Goal: Transaction & Acquisition: Purchase product/service

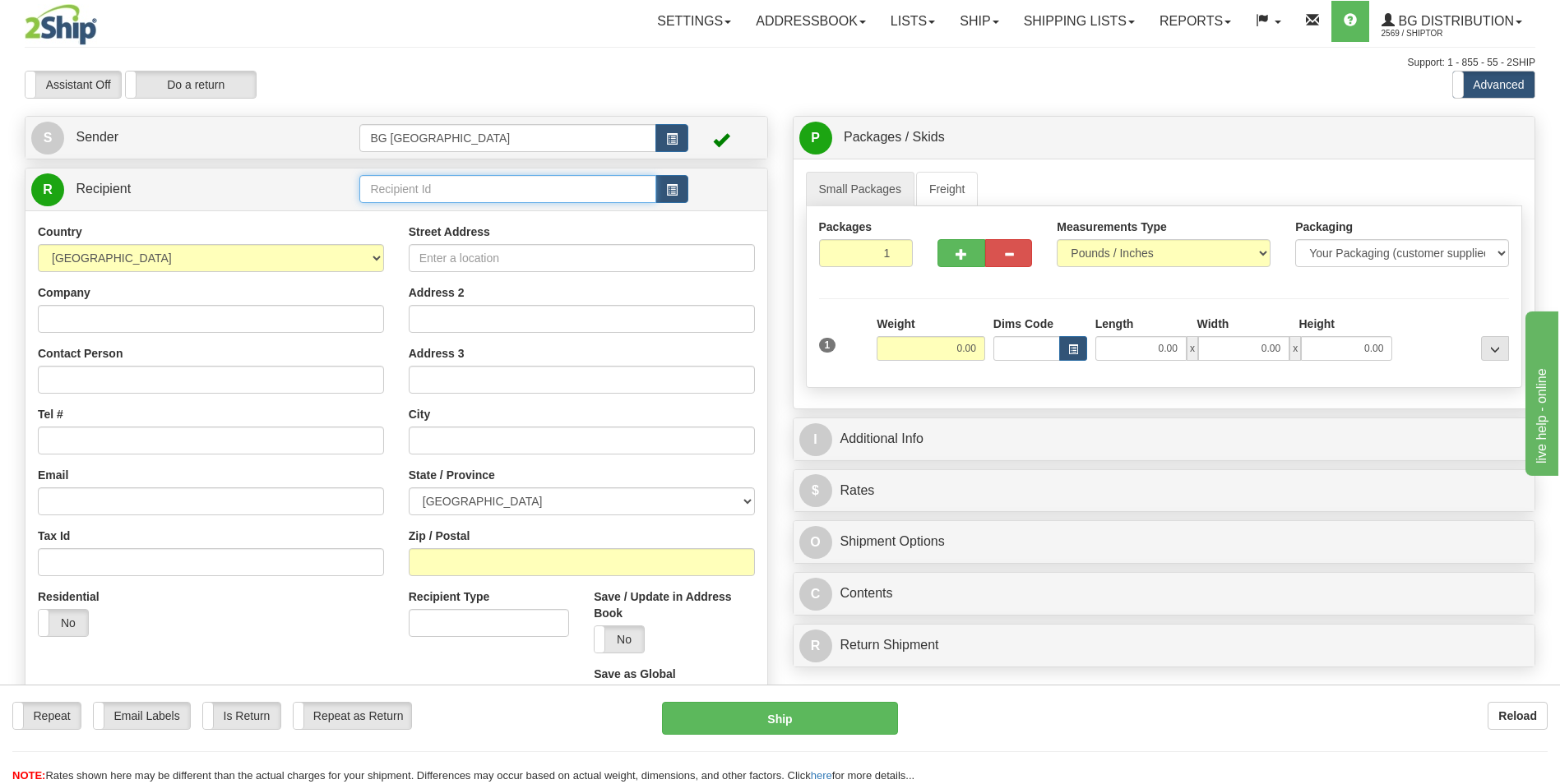
click at [488, 186] on input "text" at bounding box center [507, 189] width 296 height 28
click at [451, 207] on div "60156" at bounding box center [504, 214] width 281 height 18
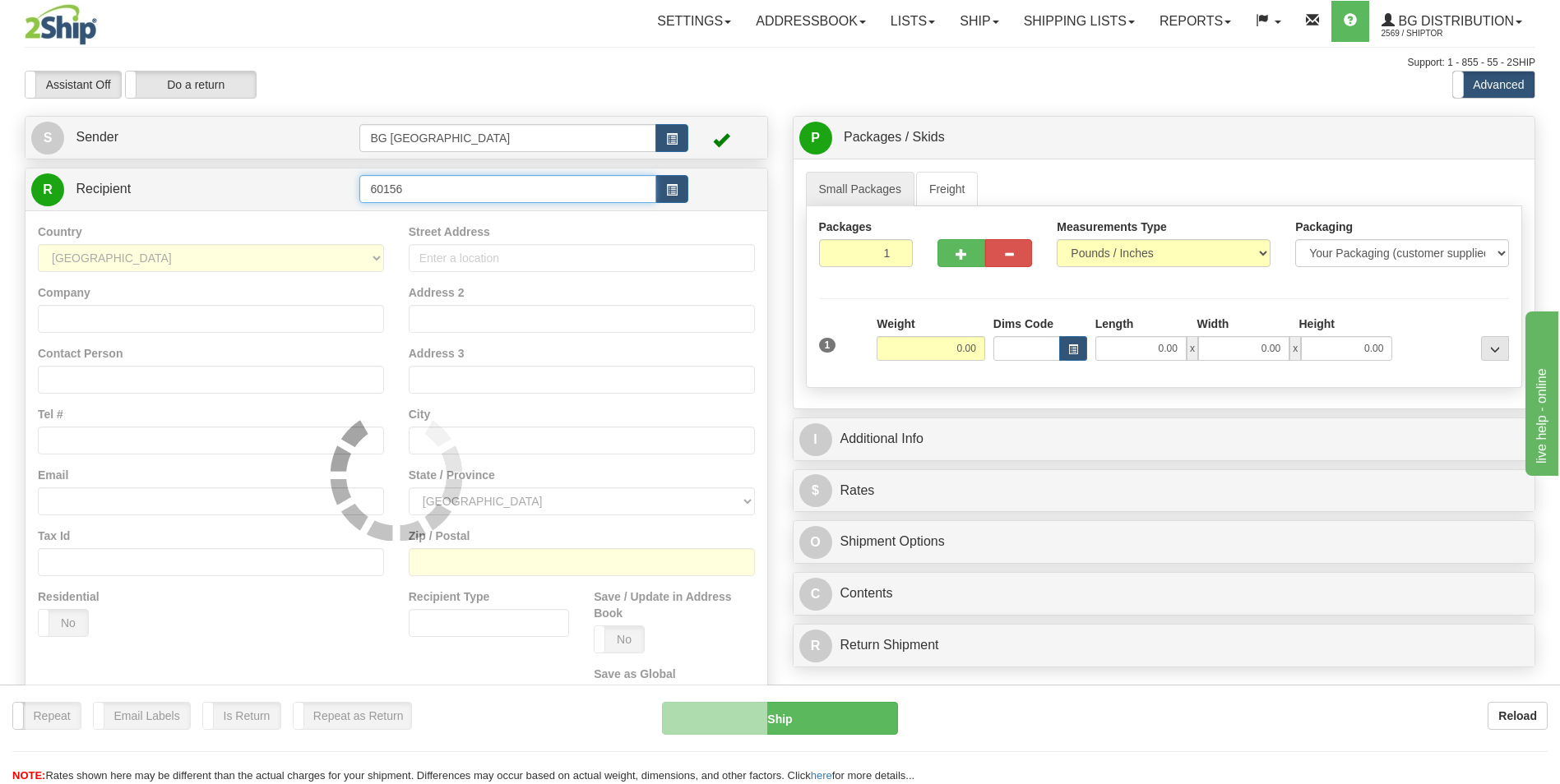
type input "60156"
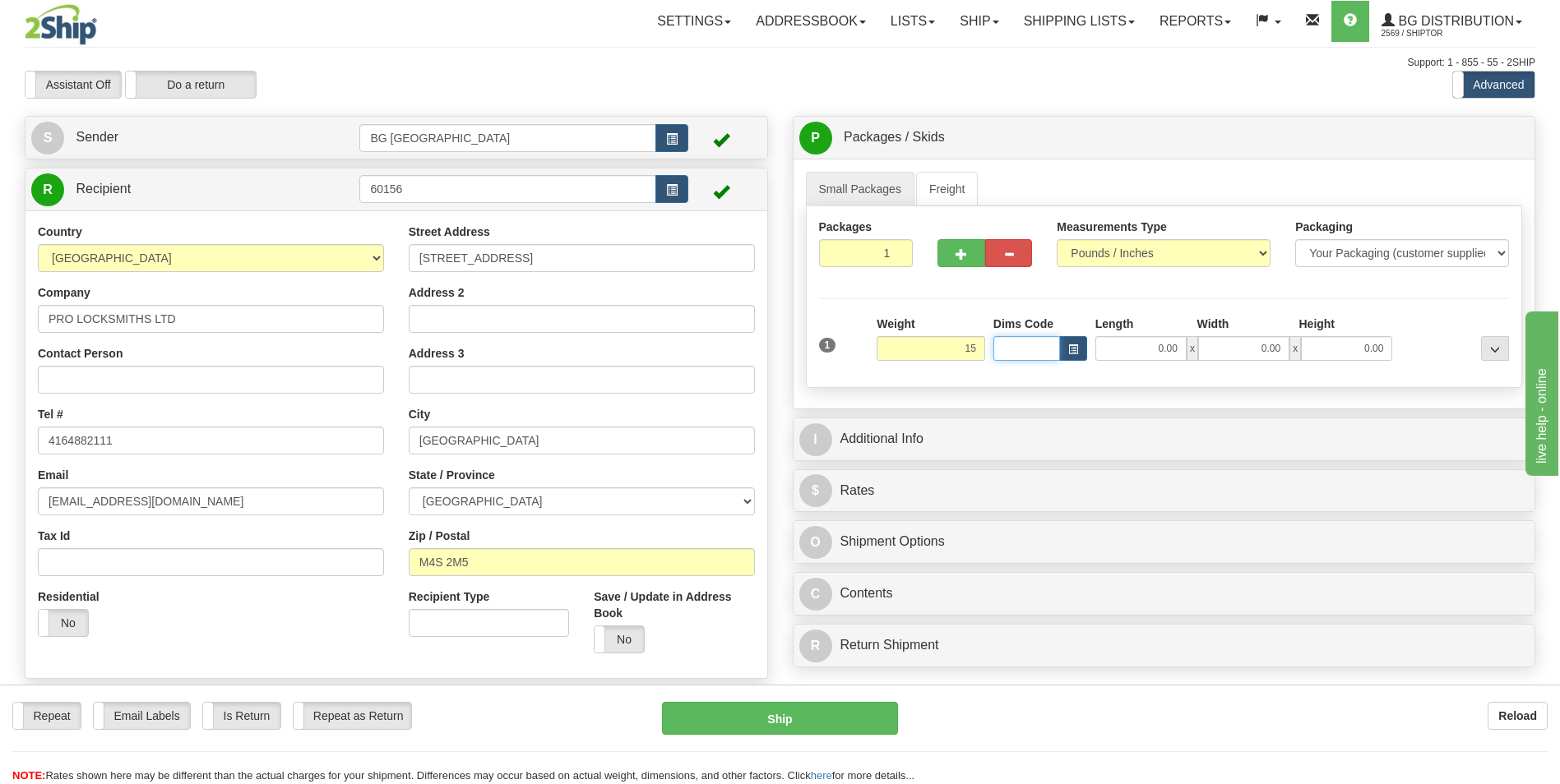
type input "15.00"
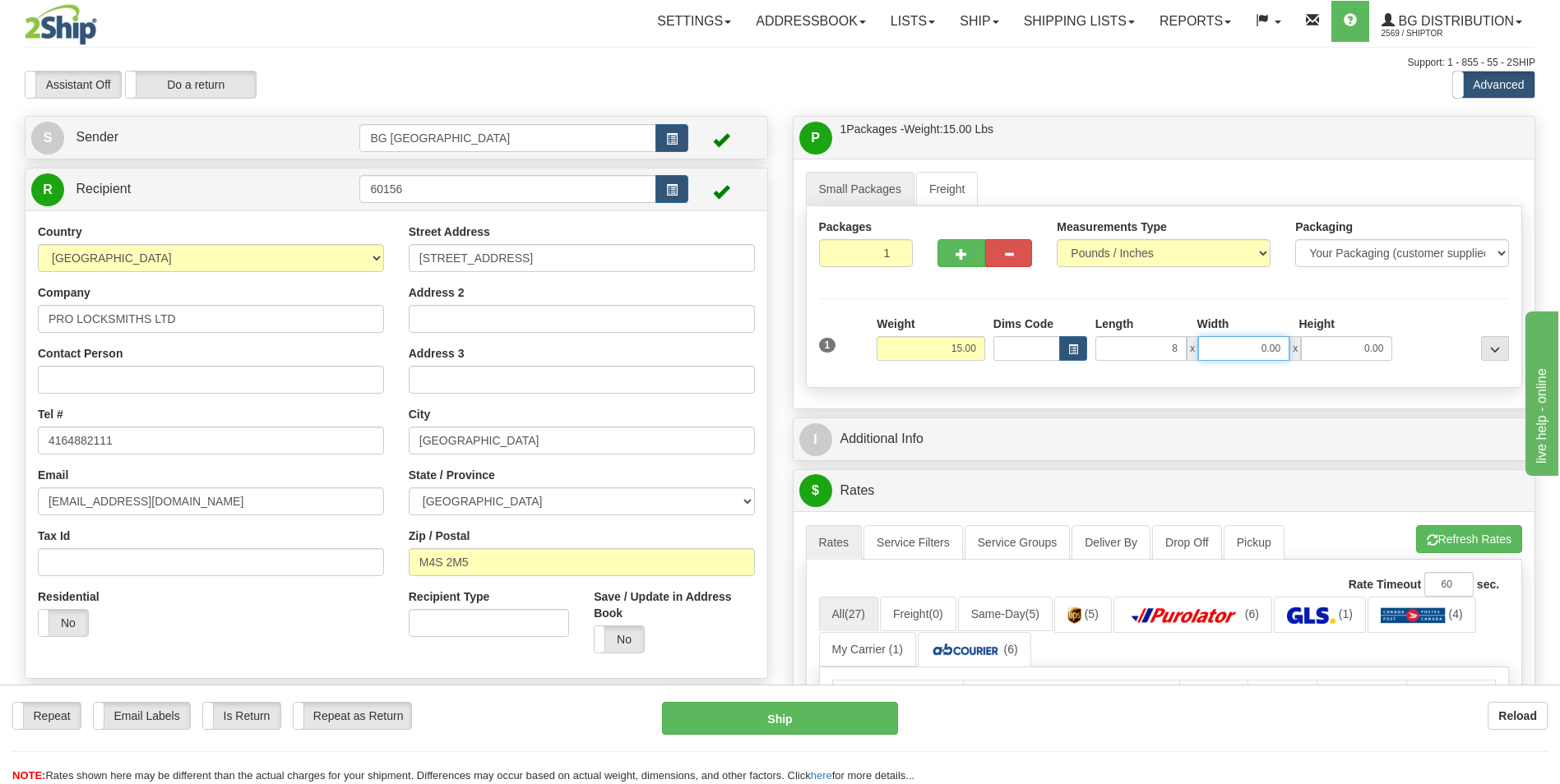
type input "8.00"
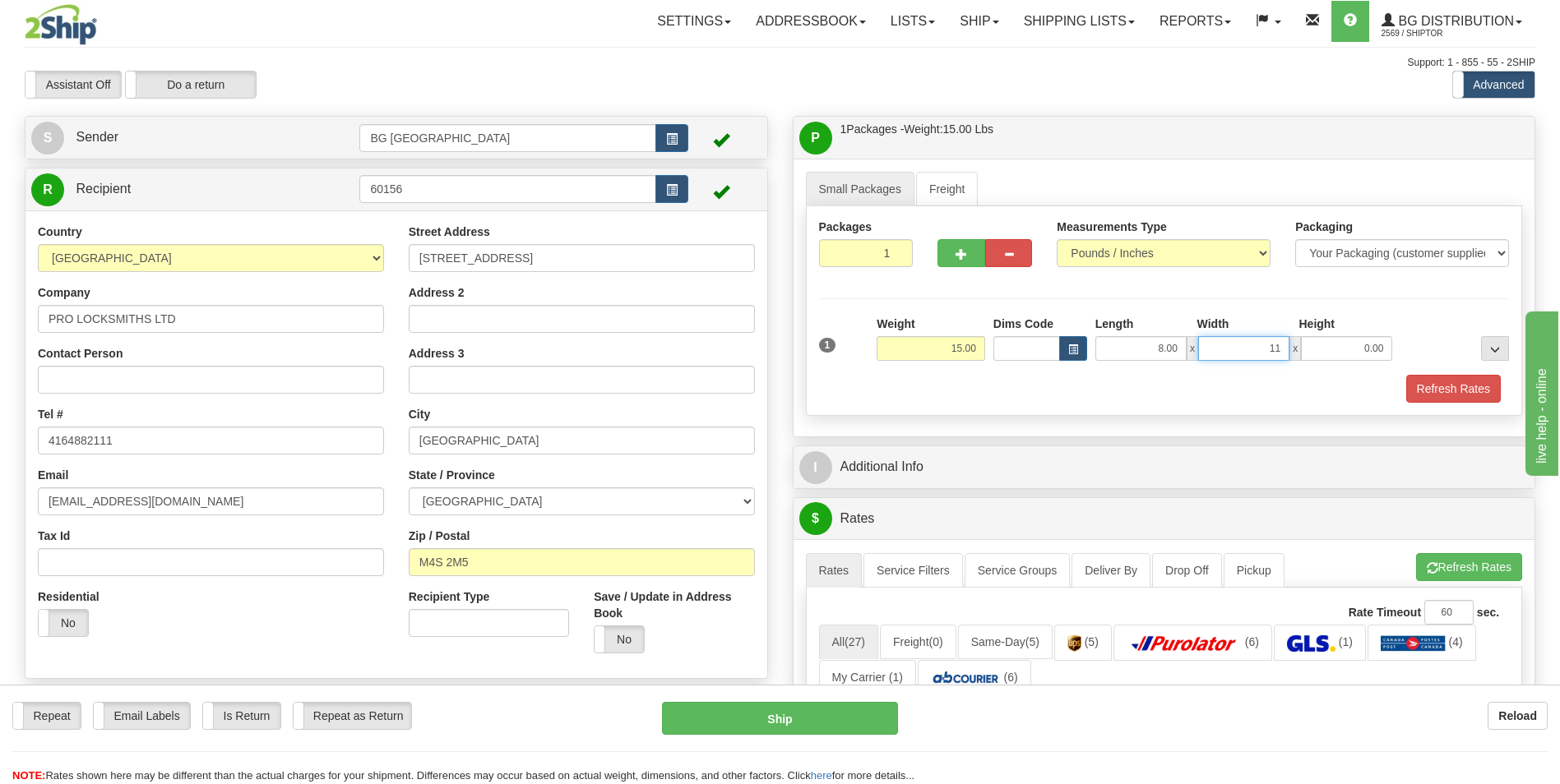
type input "11.00"
click button "Delete" at bounding box center [0, 0] width 0 height 0
type input "14.00"
click at [1018, 396] on div "Refresh Rates" at bounding box center [1164, 389] width 699 height 28
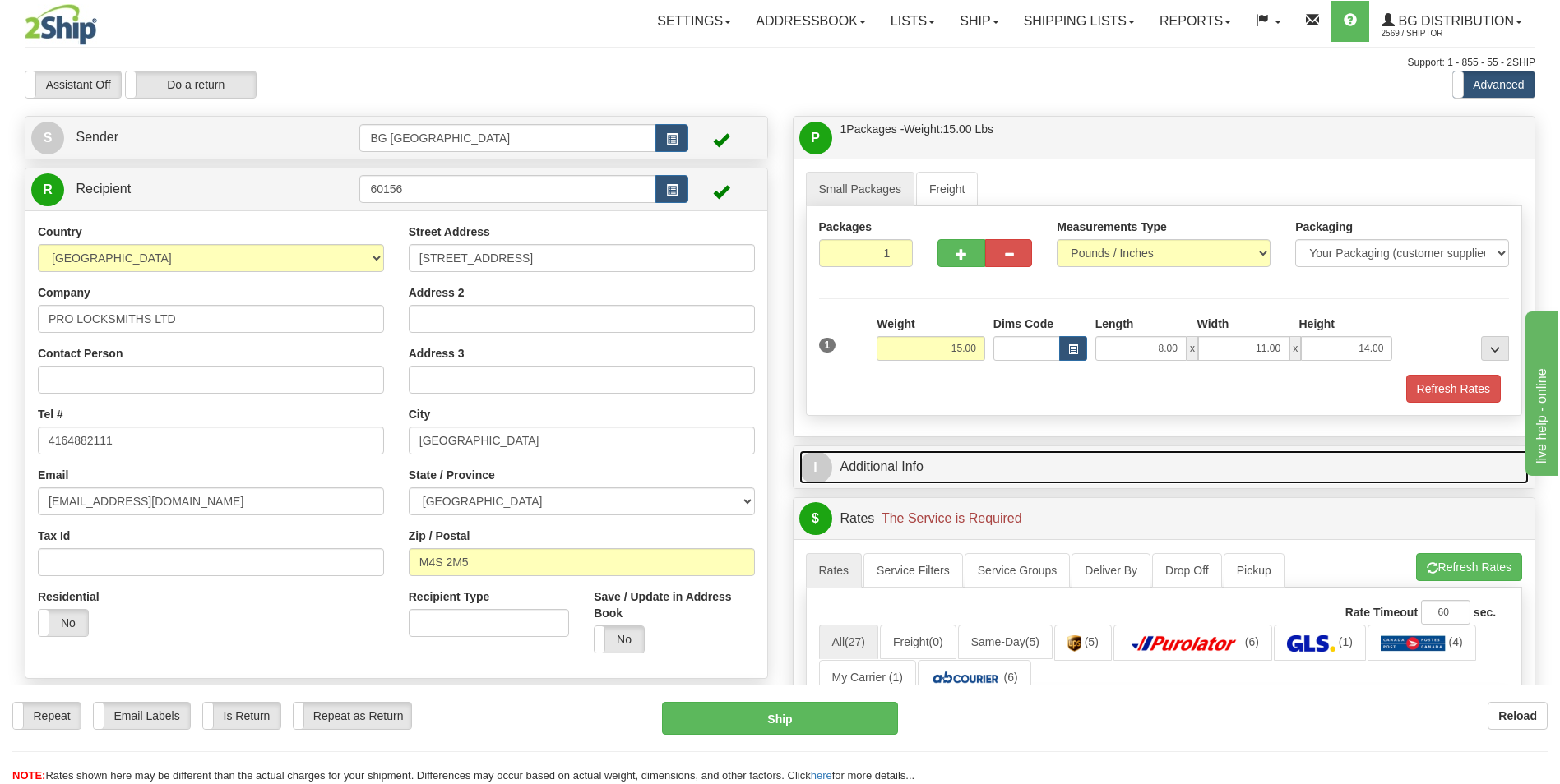
click at [1039, 459] on link "I Additional Info" at bounding box center [1164, 468] width 730 height 34
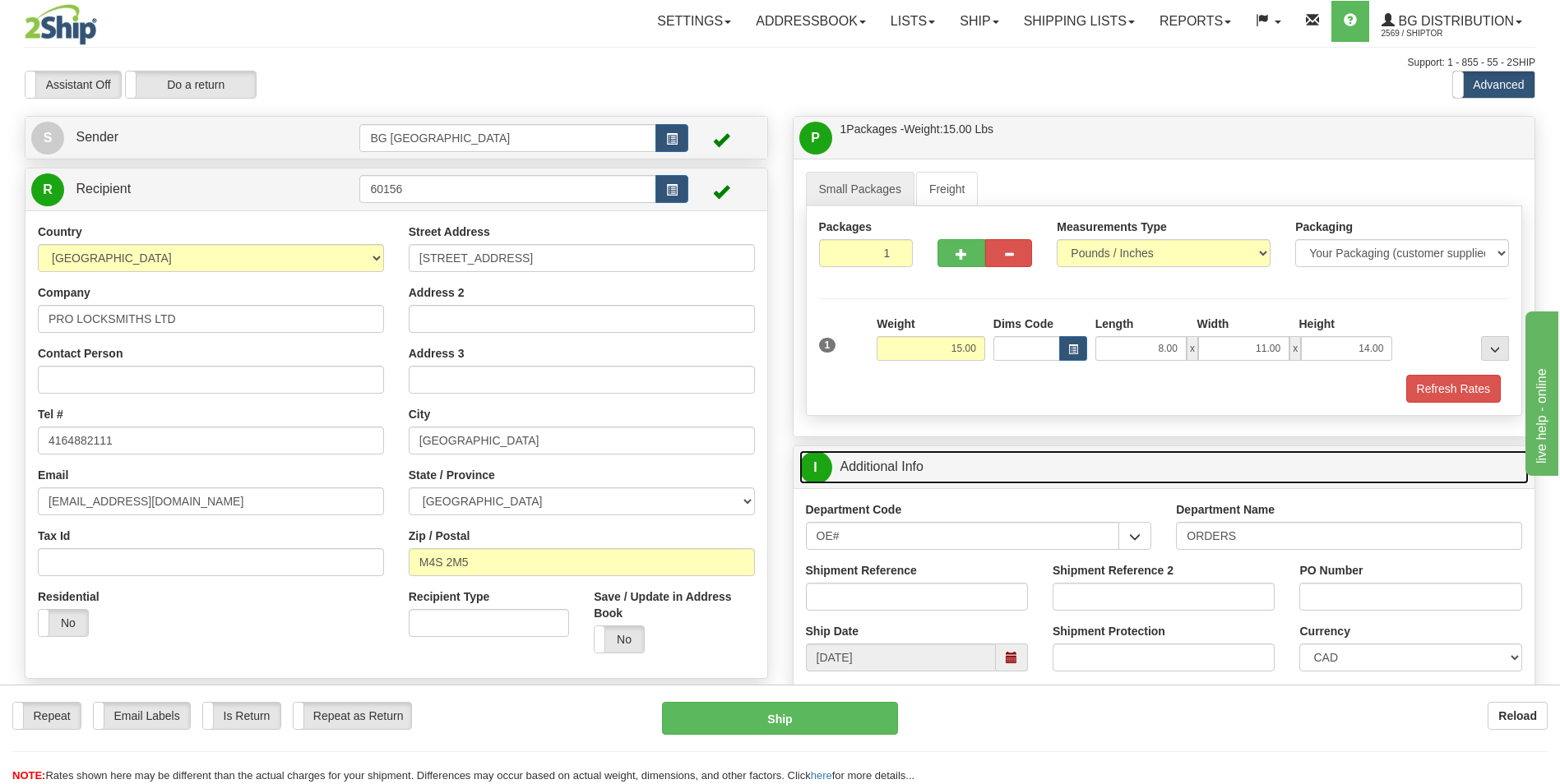
scroll to position [164, 0]
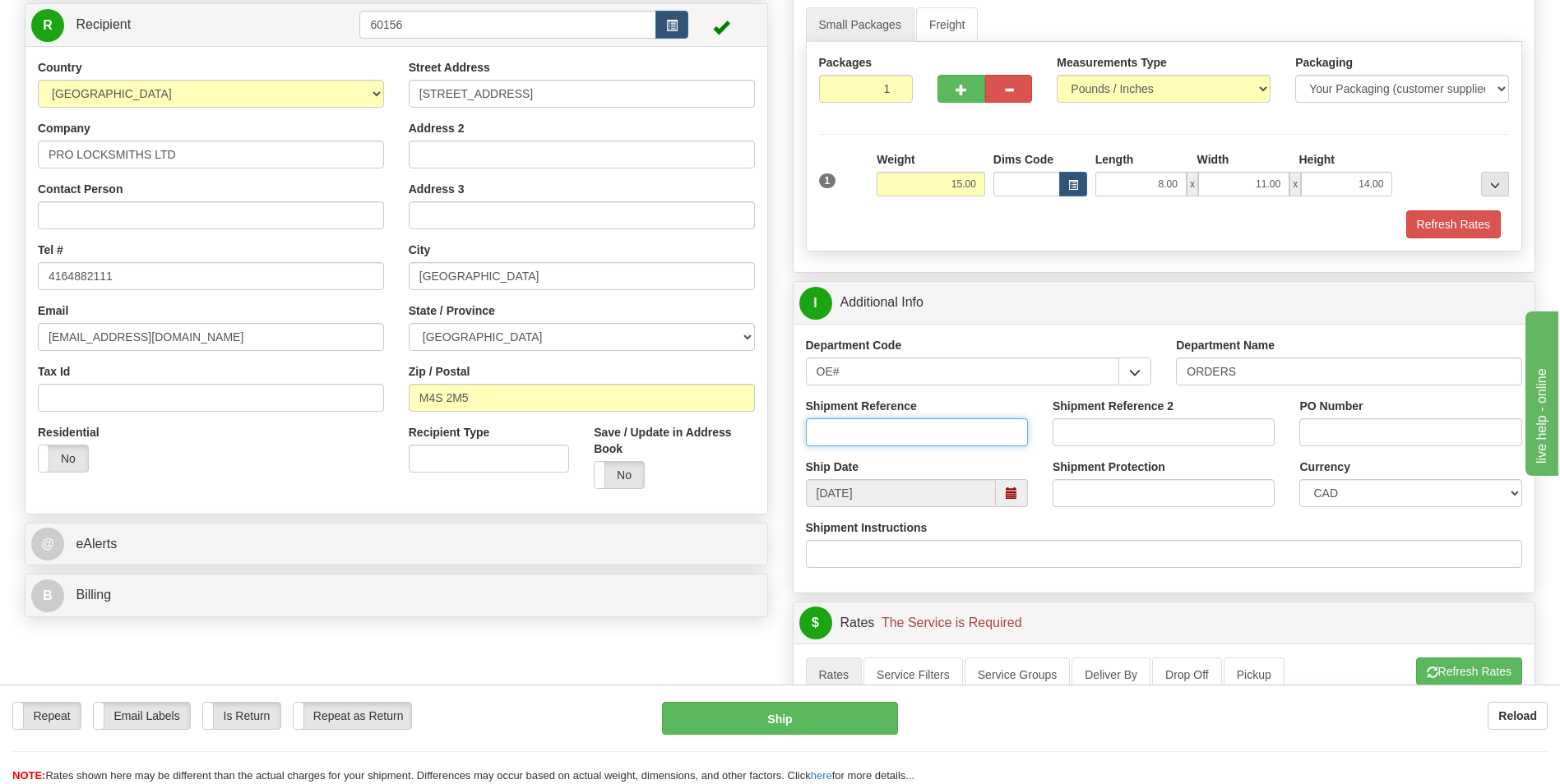
click at [966, 436] on input "Shipment Reference" at bounding box center [916, 432] width 222 height 28
click at [989, 421] on input "70183082-02" at bounding box center [916, 432] width 222 height 28
click at [990, 421] on input "70183082-02" at bounding box center [916, 432] width 222 height 28
type input "70183082-02"
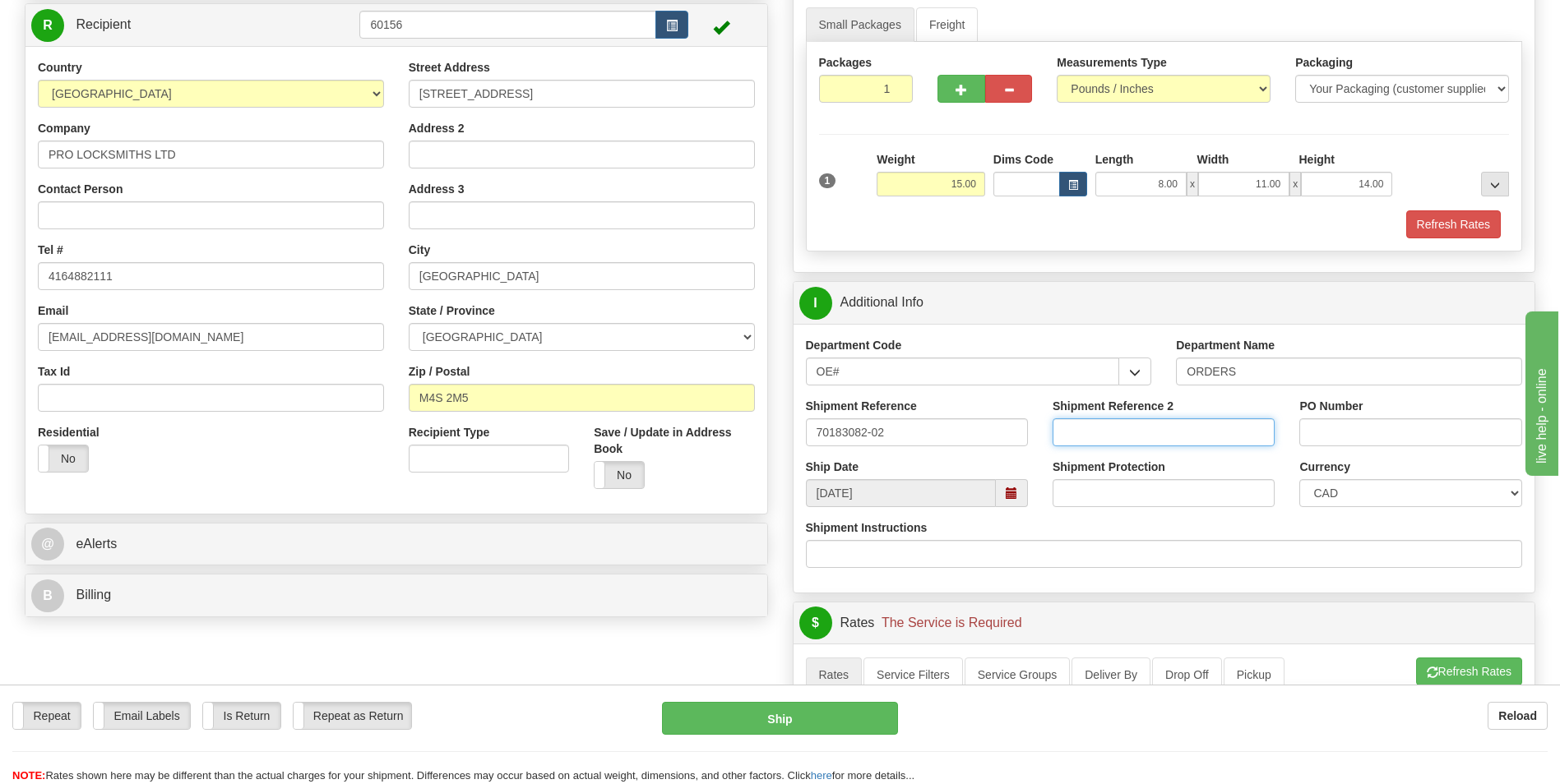
click at [1129, 439] on input "Shipment Reference 2" at bounding box center [1163, 432] width 222 height 28
paste input "70183082-02"
click at [1174, 429] on input "70183082-02" at bounding box center [1163, 432] width 222 height 28
type input "70183082-03"
click at [1329, 430] on input "PO Number" at bounding box center [1409, 432] width 222 height 28
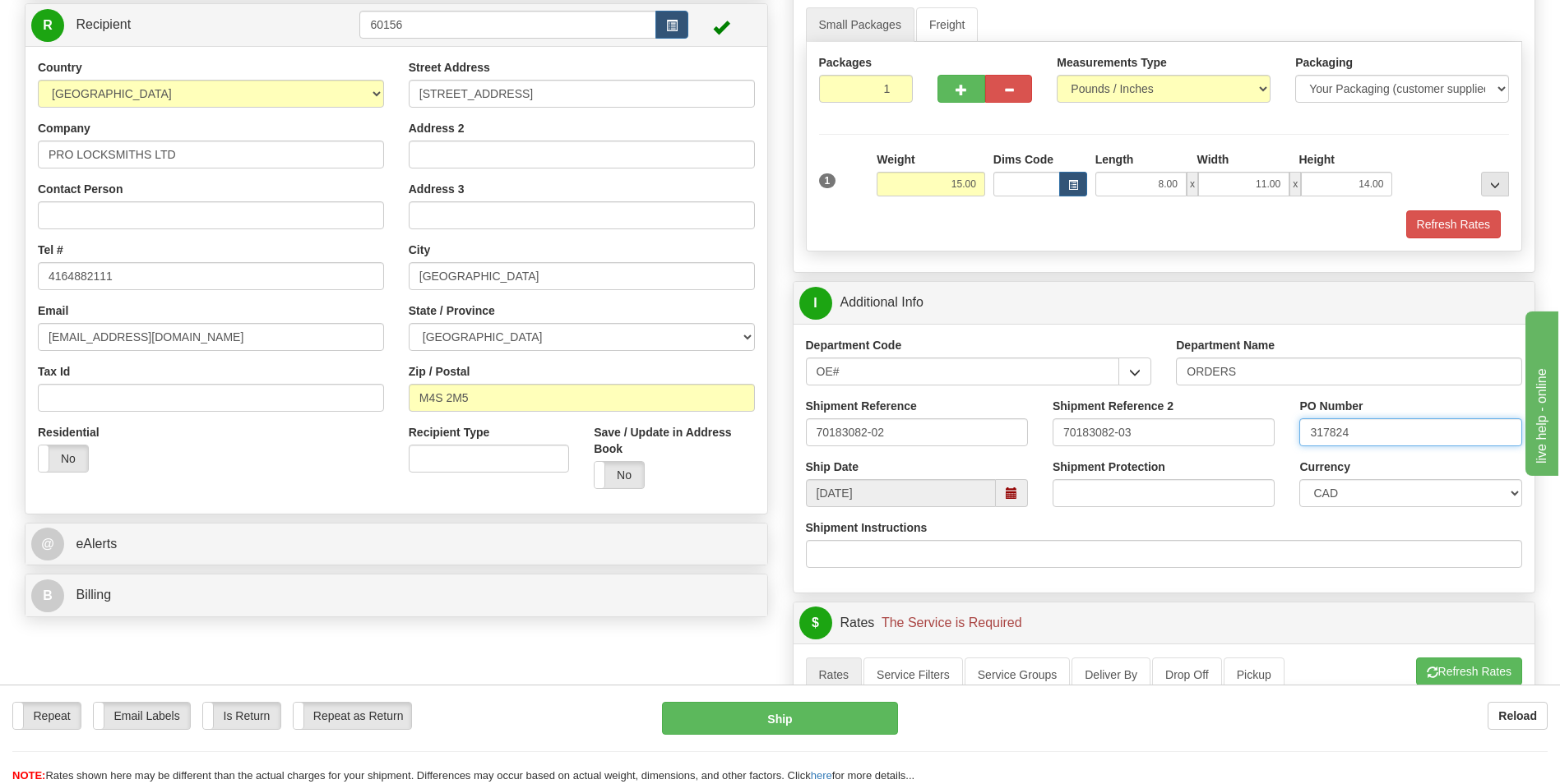
type input "317824"
click at [1292, 458] on div "Currency CAD USD EUR ZAR [PERSON_NAME] ARN AUD AUS AWG BBD BFR BGN BHD BMD BND …" at bounding box center [1410, 489] width 247 height 61
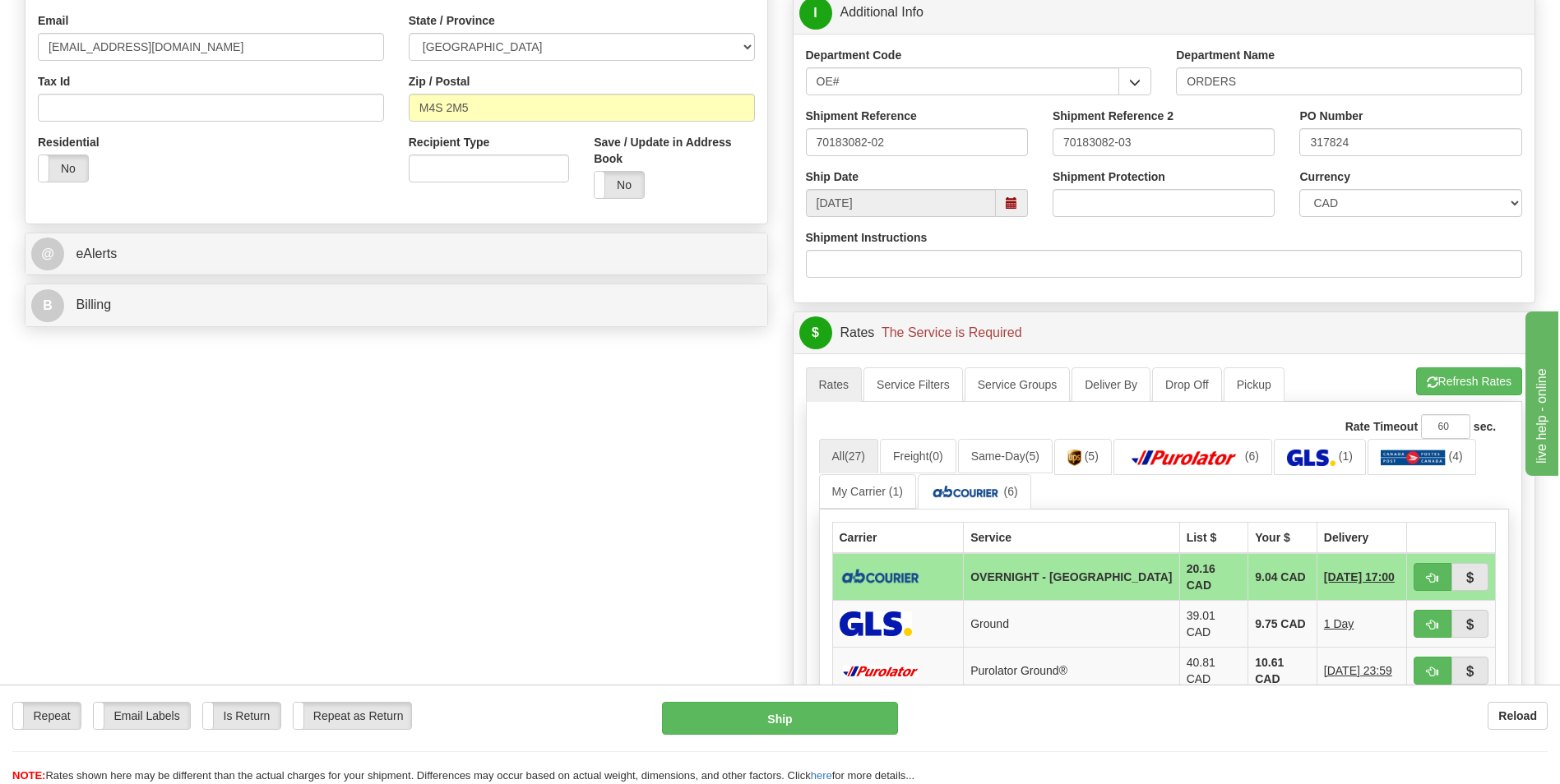
scroll to position [493, 0]
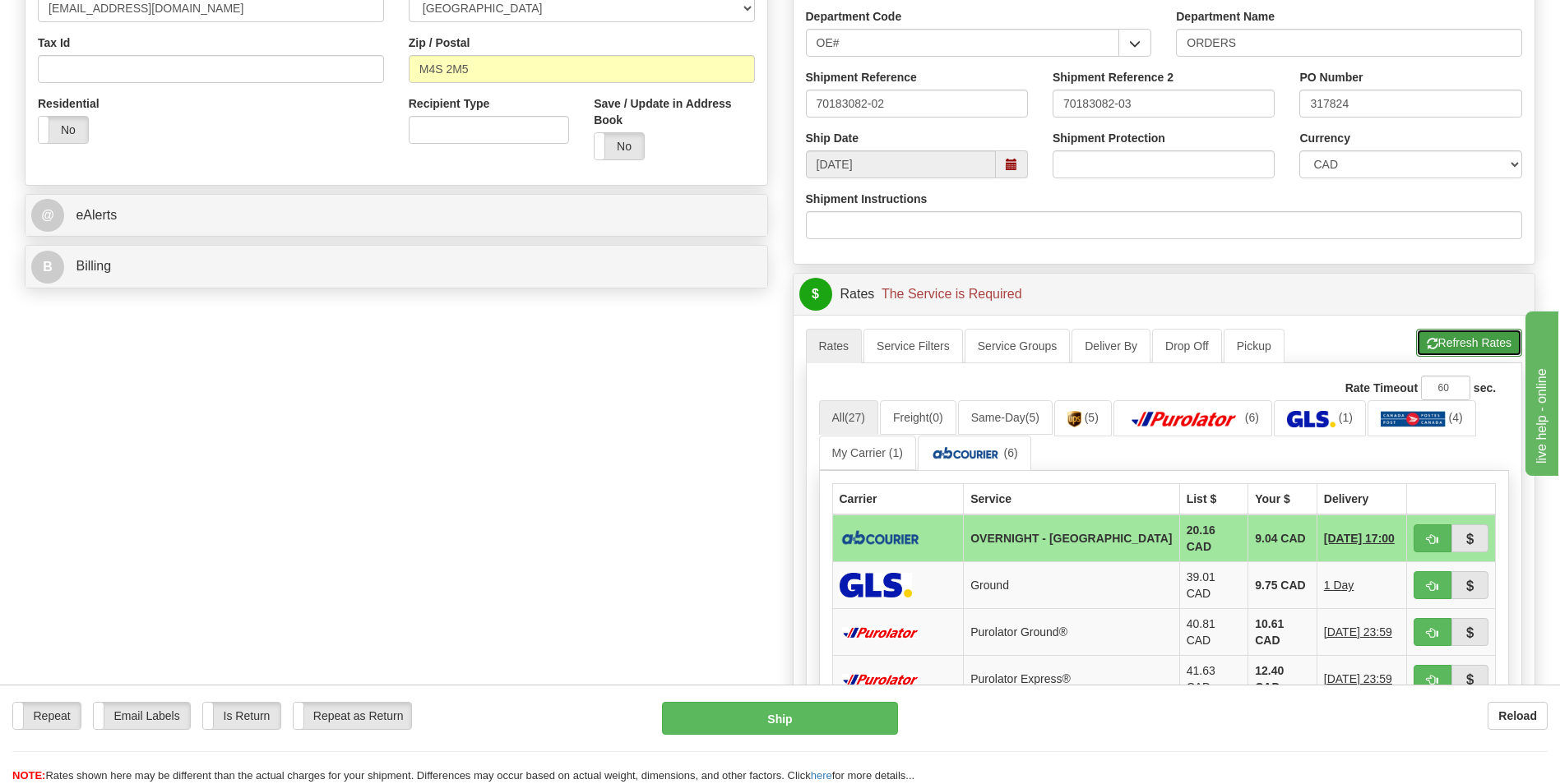
click at [1454, 343] on button "Refresh Rates" at bounding box center [1469, 343] width 106 height 28
click at [1079, 425] on img at bounding box center [1074, 418] width 14 height 16
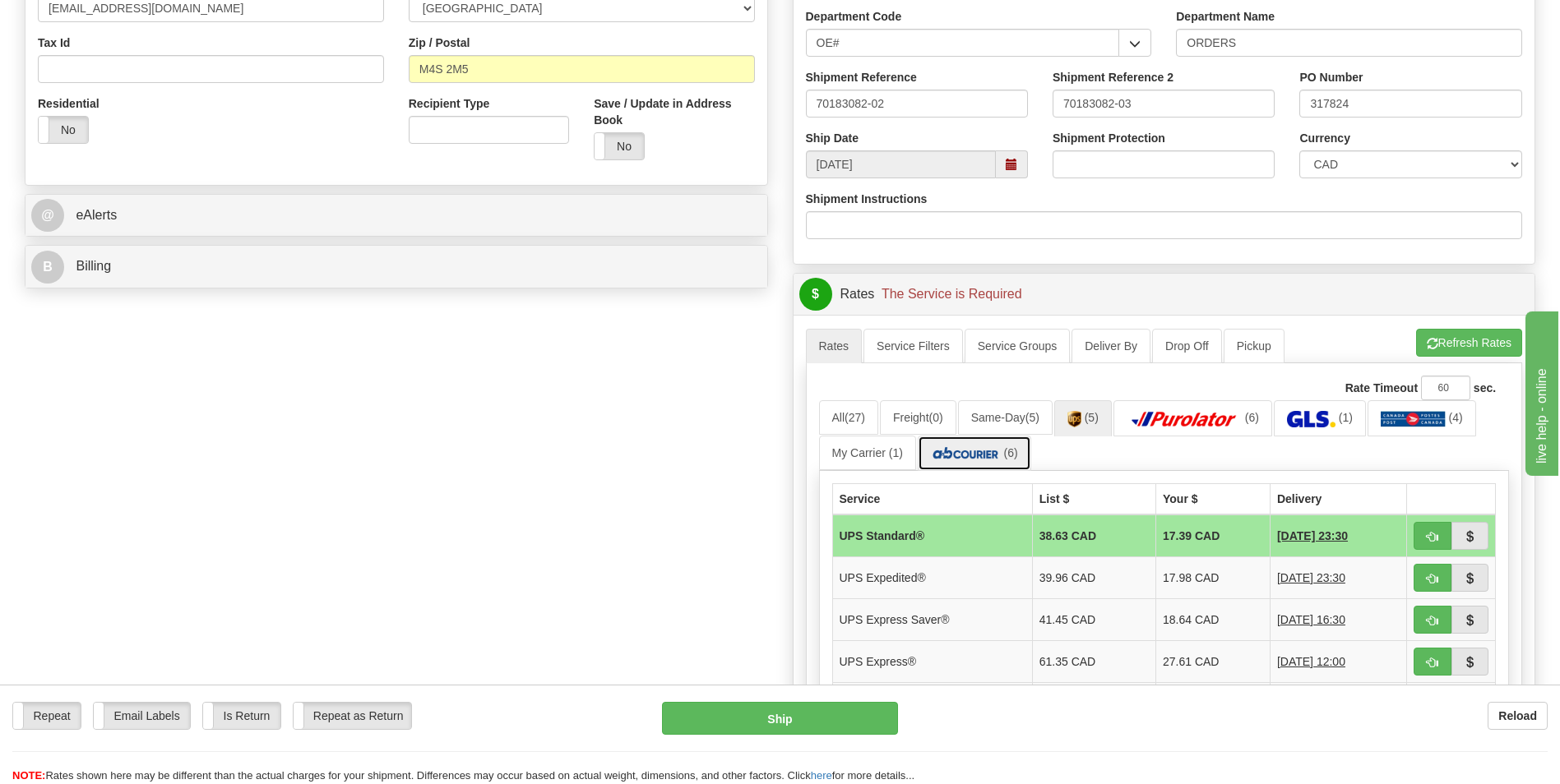
click at [1011, 454] on span "(6)" at bounding box center [1011, 452] width 14 height 13
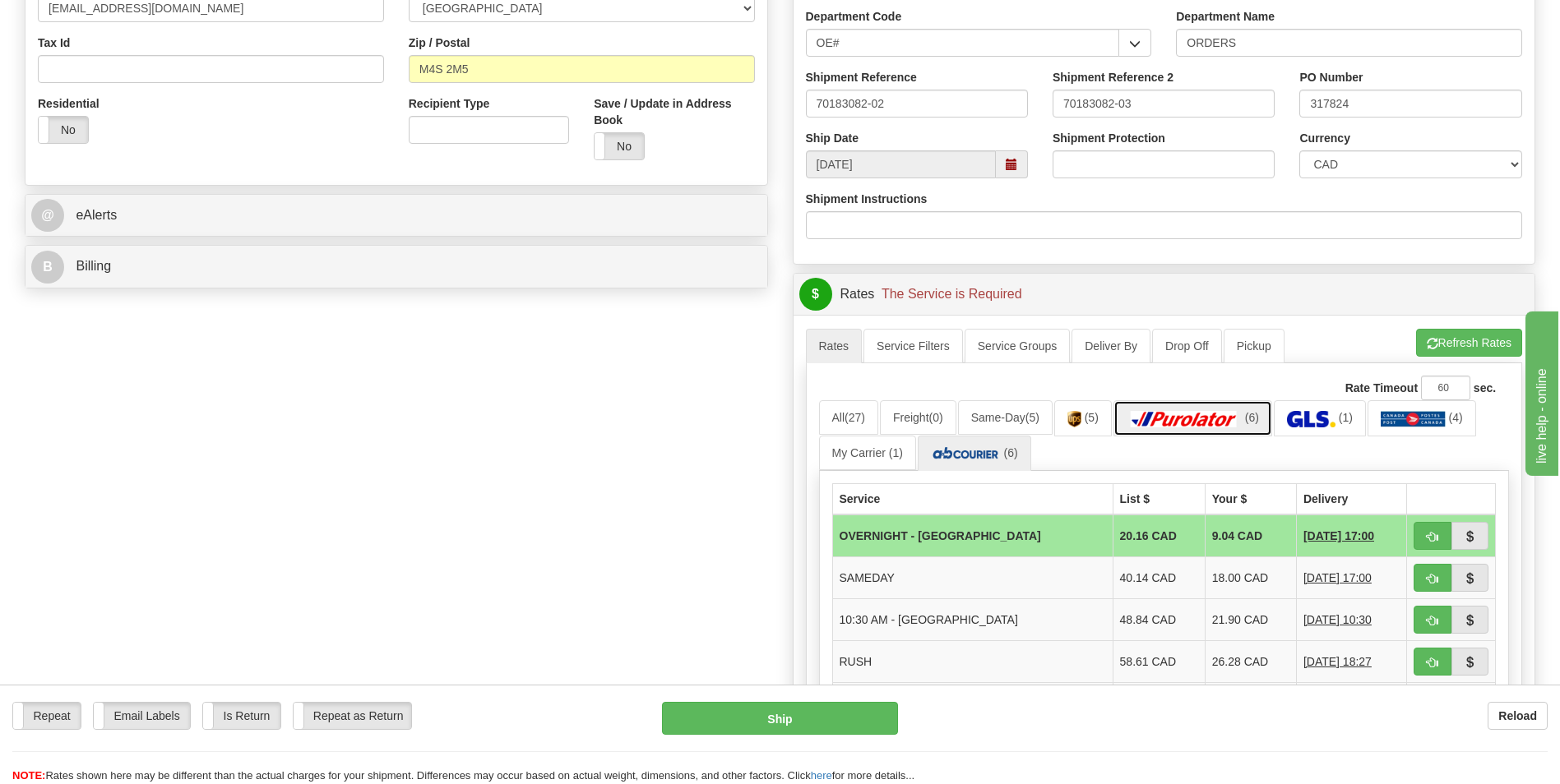
click at [1190, 408] on link "(6)" at bounding box center [1193, 418] width 159 height 36
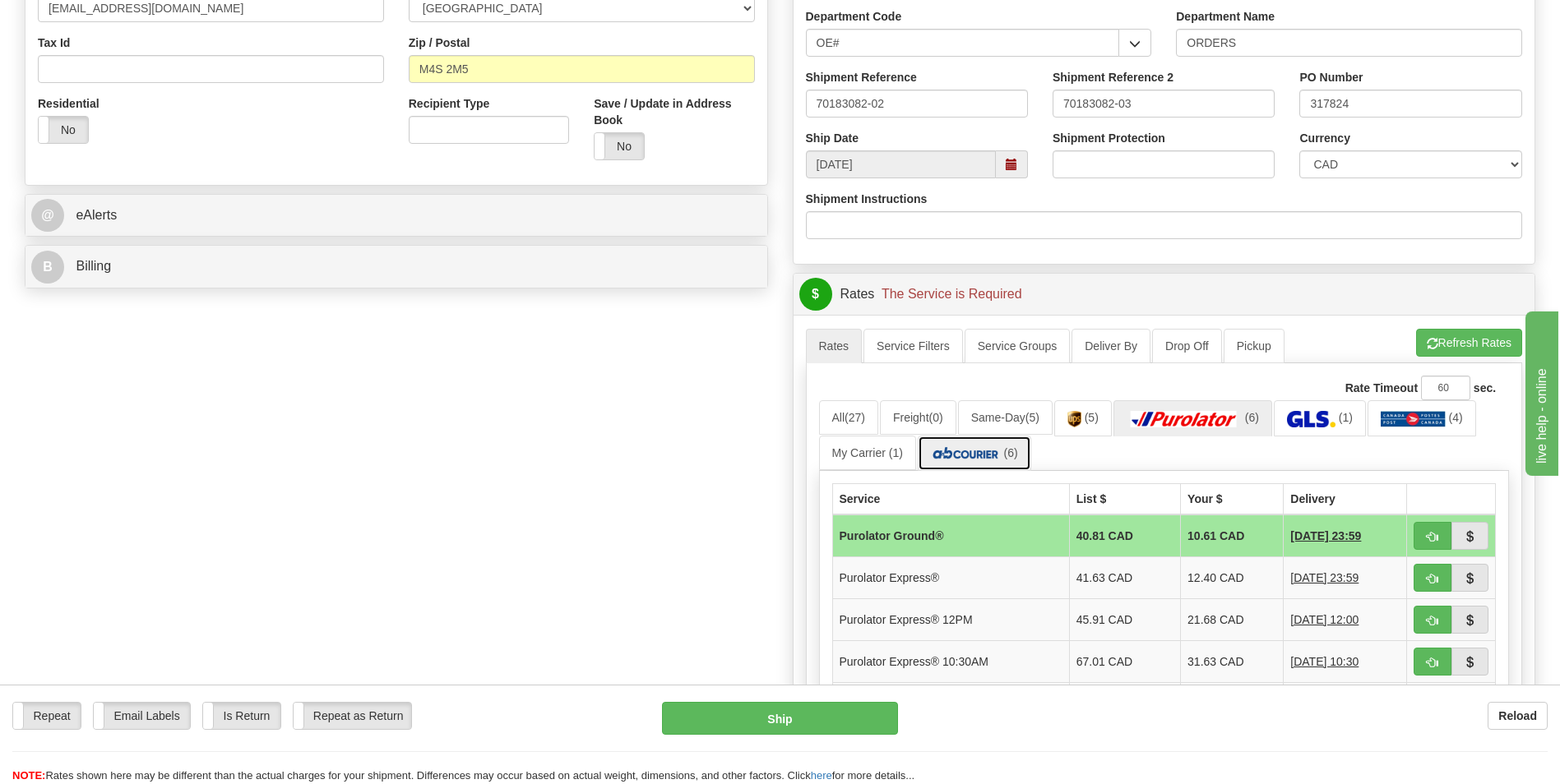
click at [993, 451] on img at bounding box center [965, 453] width 70 height 16
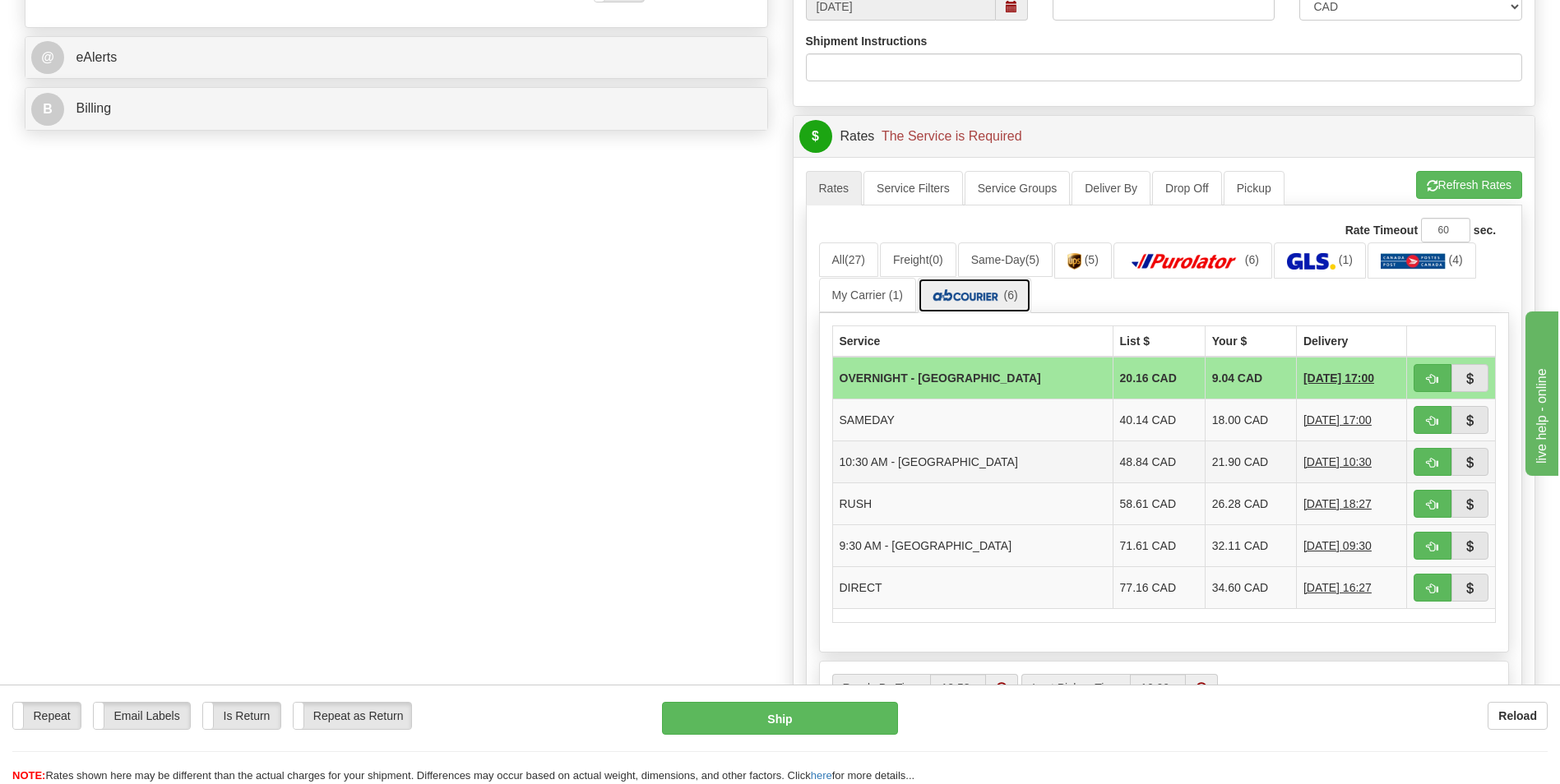
scroll to position [657, 0]
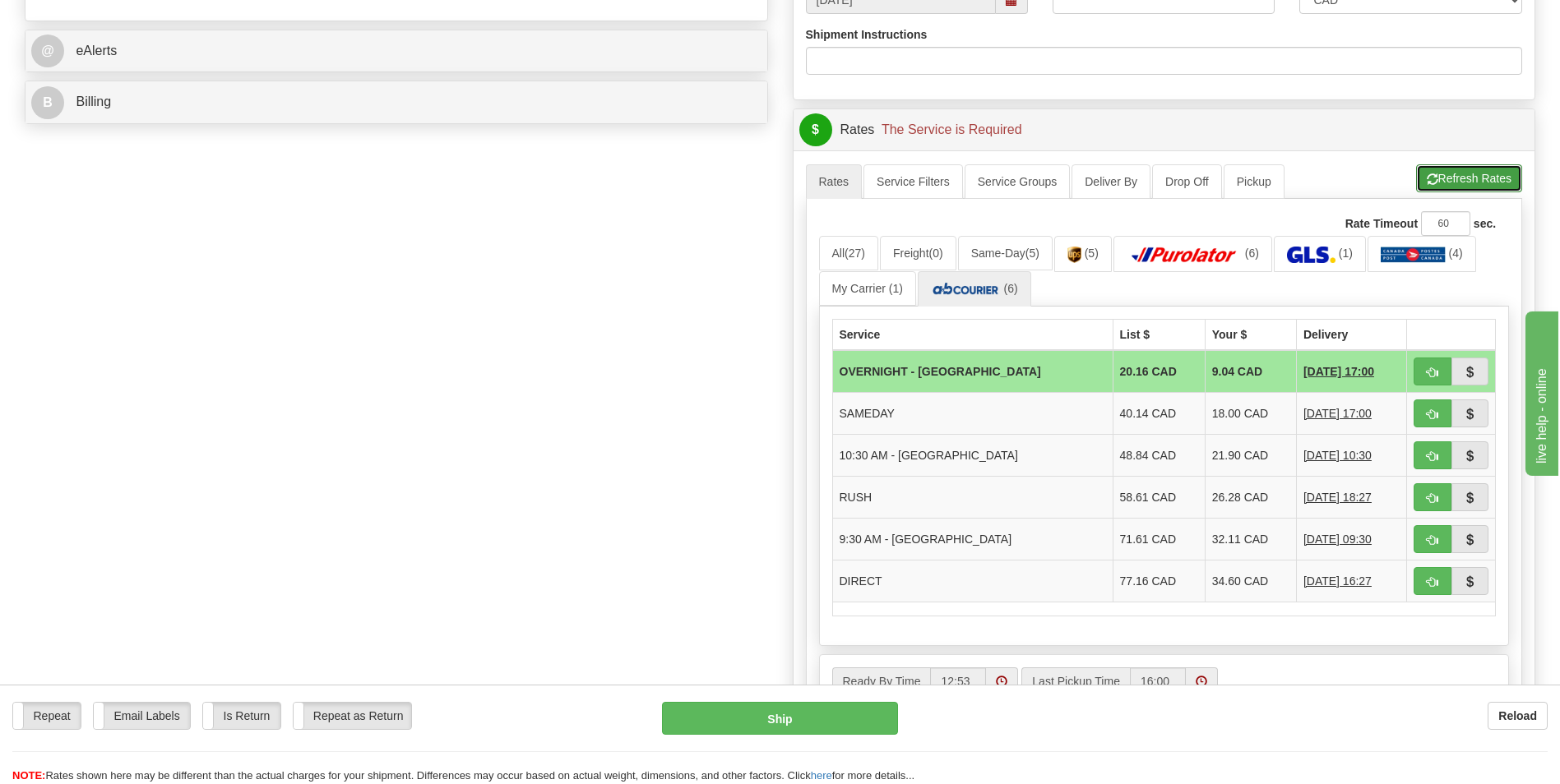
click at [1443, 184] on button "Refresh Rates" at bounding box center [1469, 178] width 106 height 28
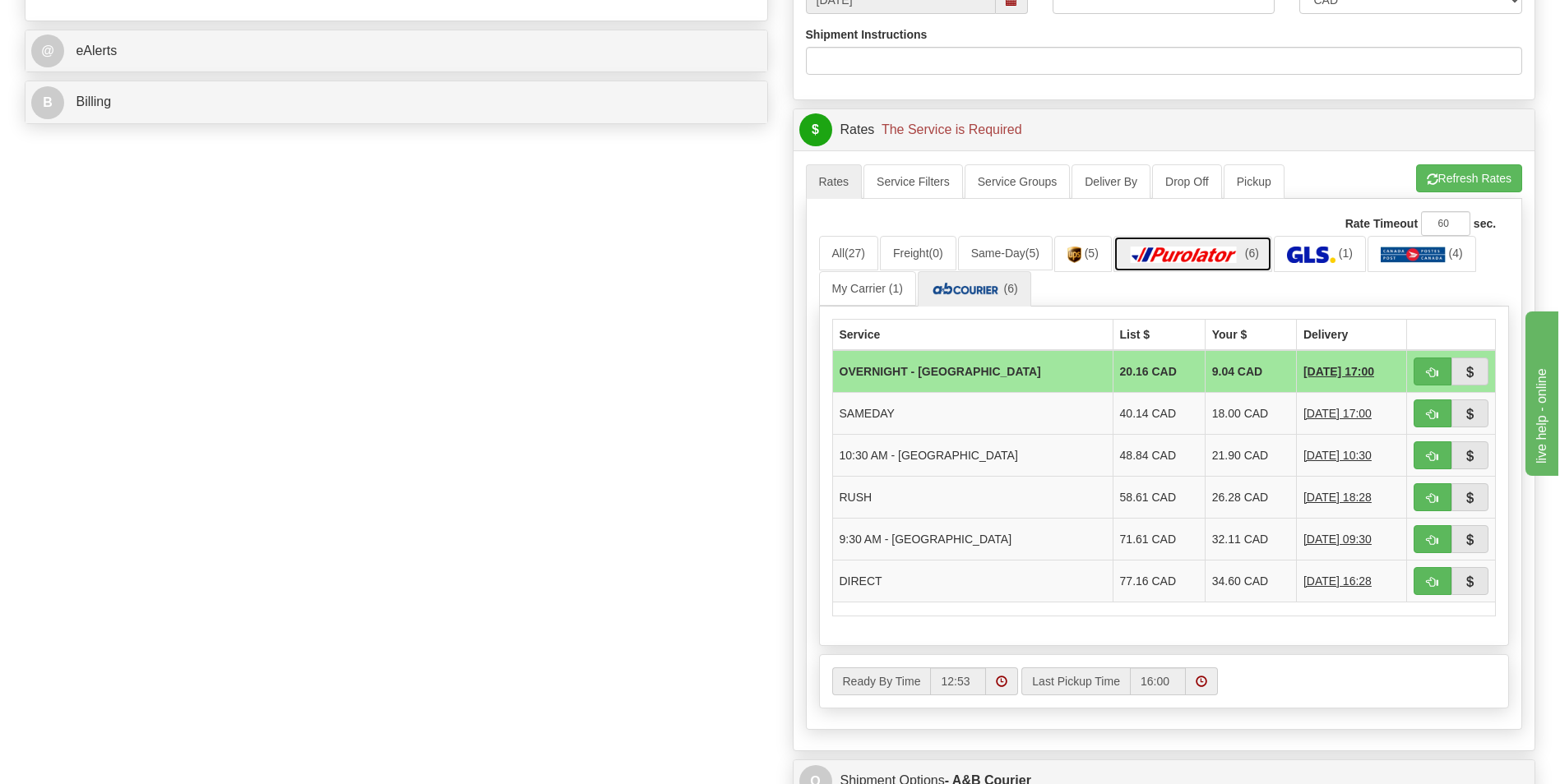
click at [1198, 254] on img at bounding box center [1183, 254] width 115 height 16
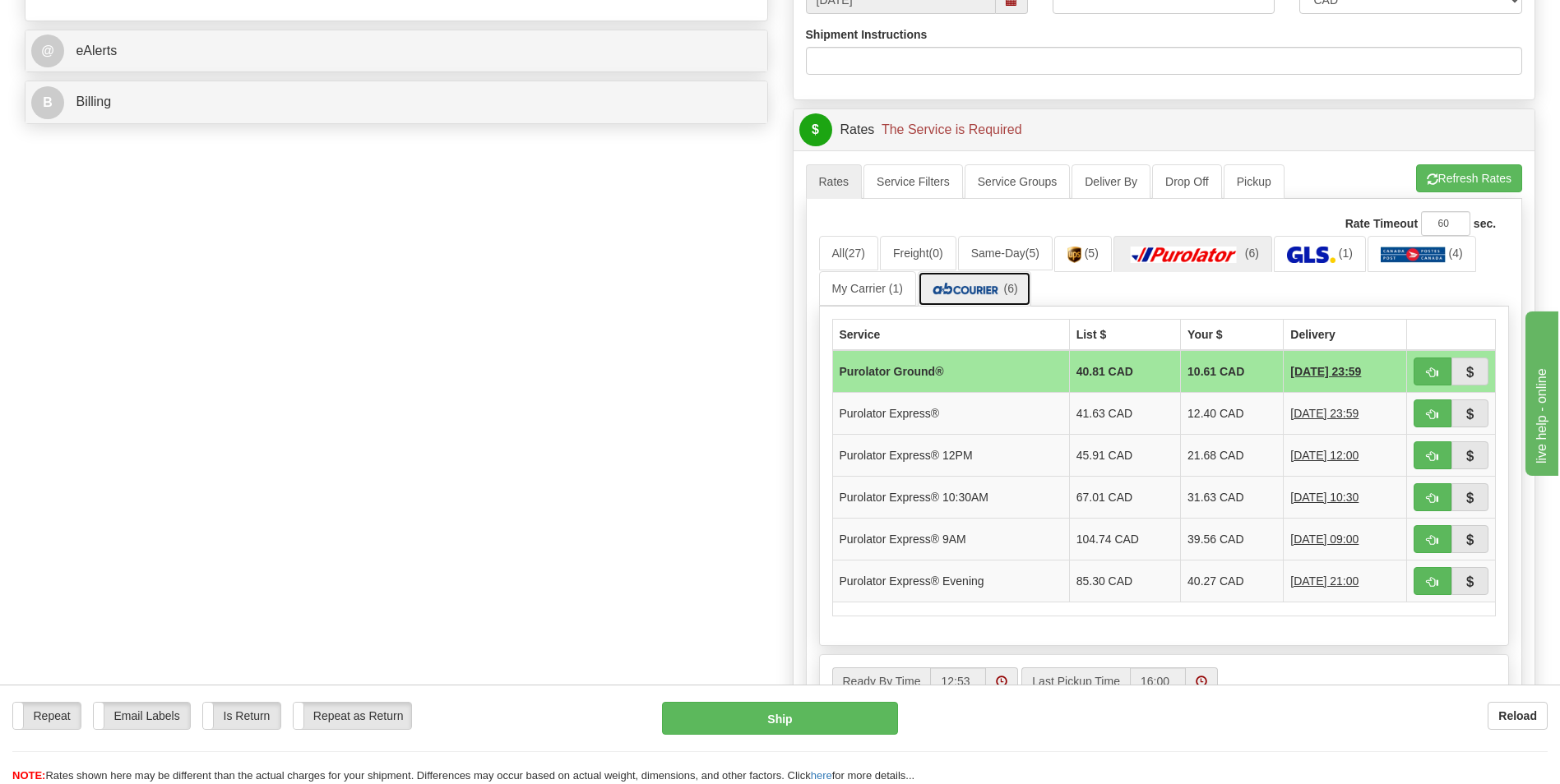
click at [983, 284] on img at bounding box center [965, 289] width 70 height 16
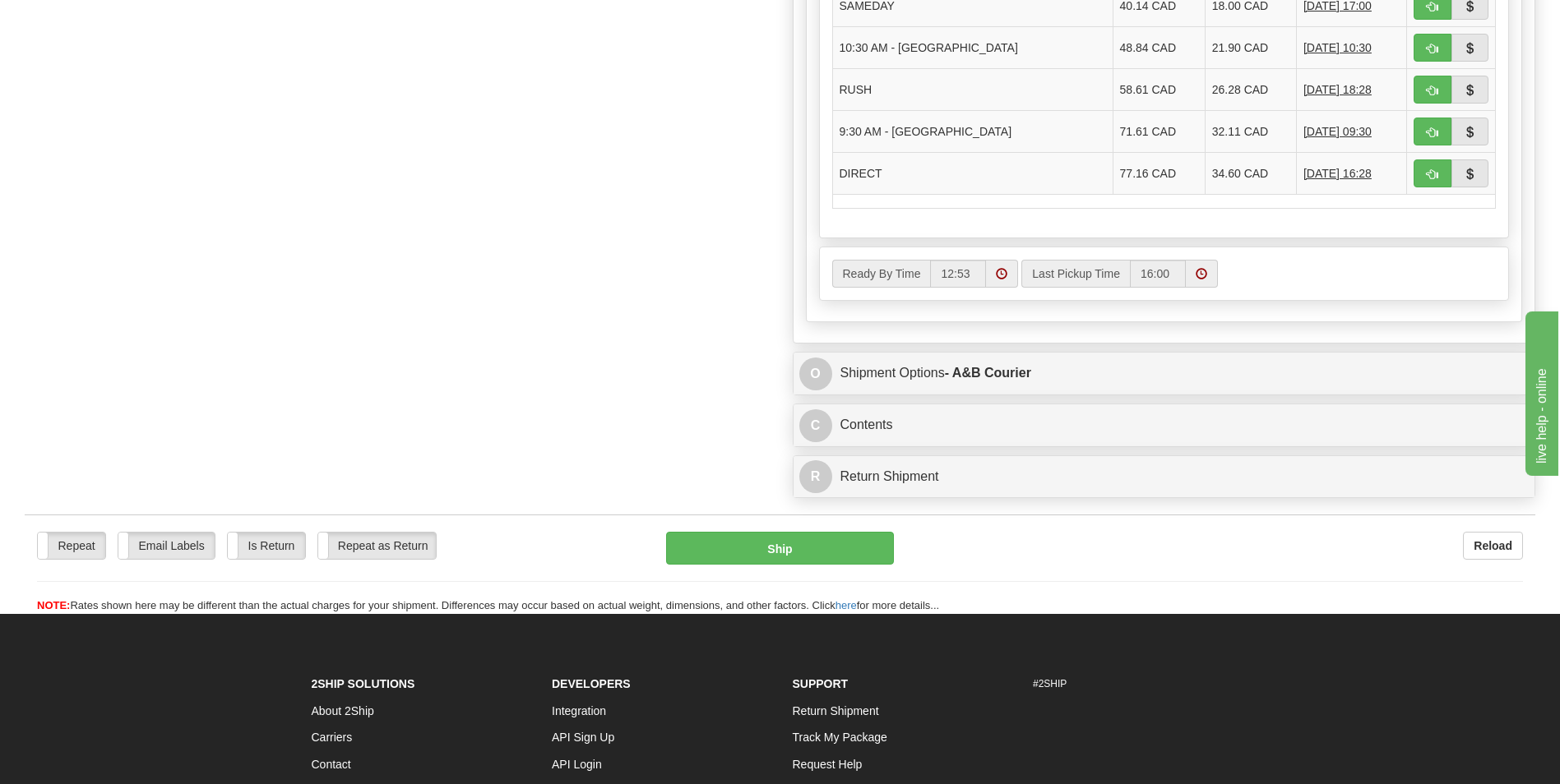
scroll to position [1069, 0]
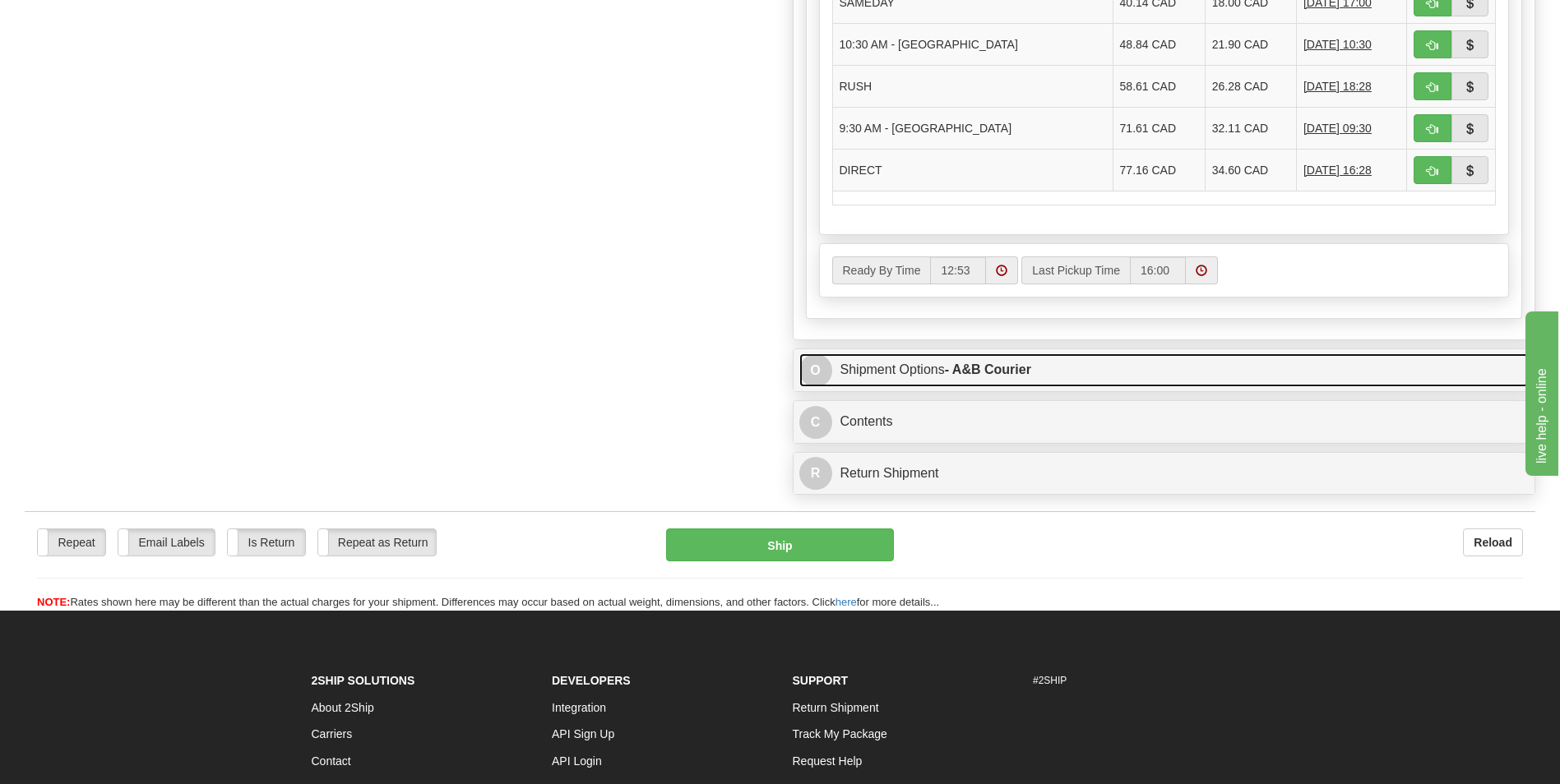
click at [1071, 362] on link "O Shipment Options - A&B Courier" at bounding box center [1164, 371] width 730 height 34
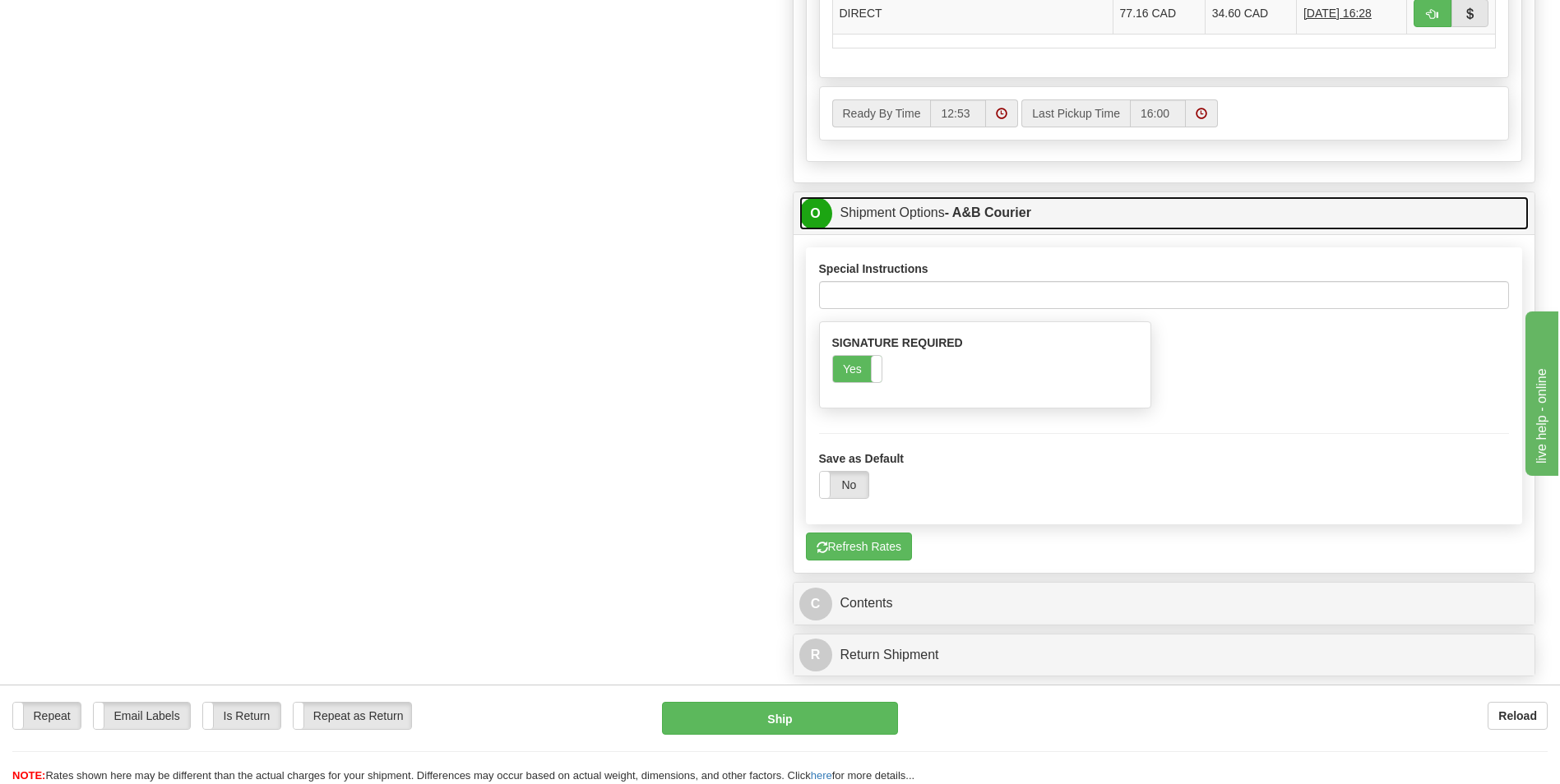
scroll to position [1233, 0]
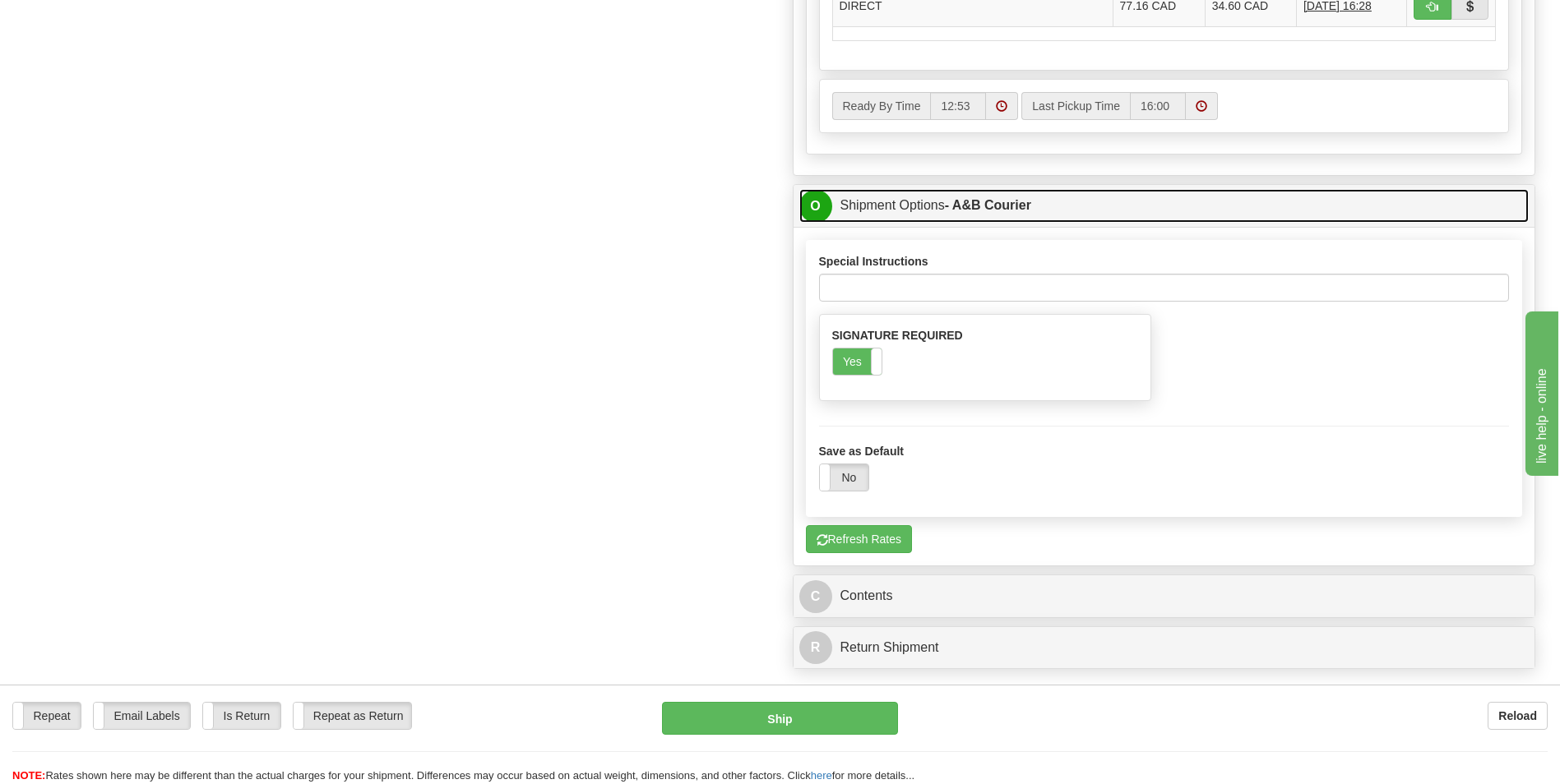
click at [1204, 191] on link "O Shipment Options - A&B Courier" at bounding box center [1164, 206] width 730 height 34
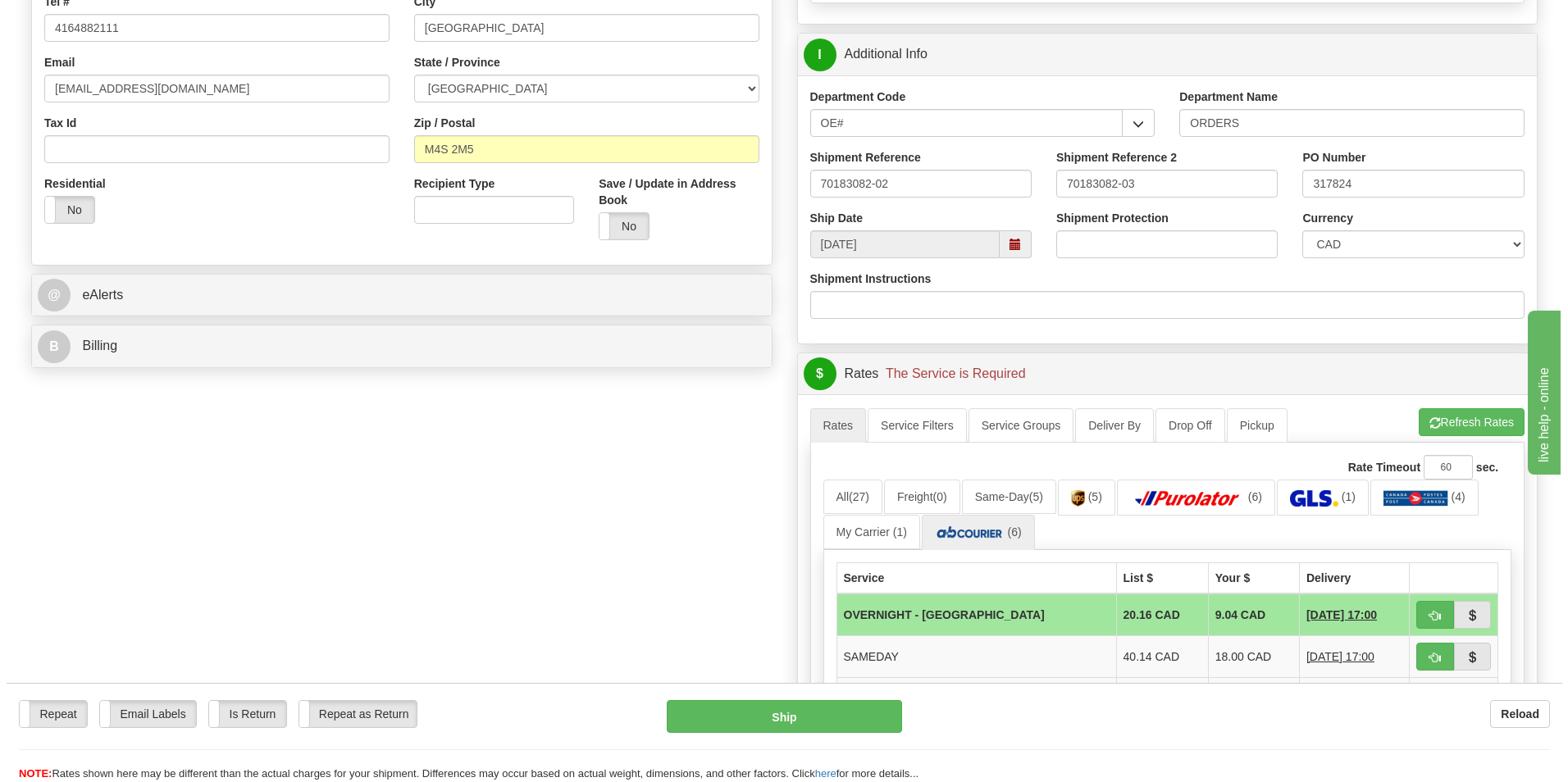
scroll to position [410, 0]
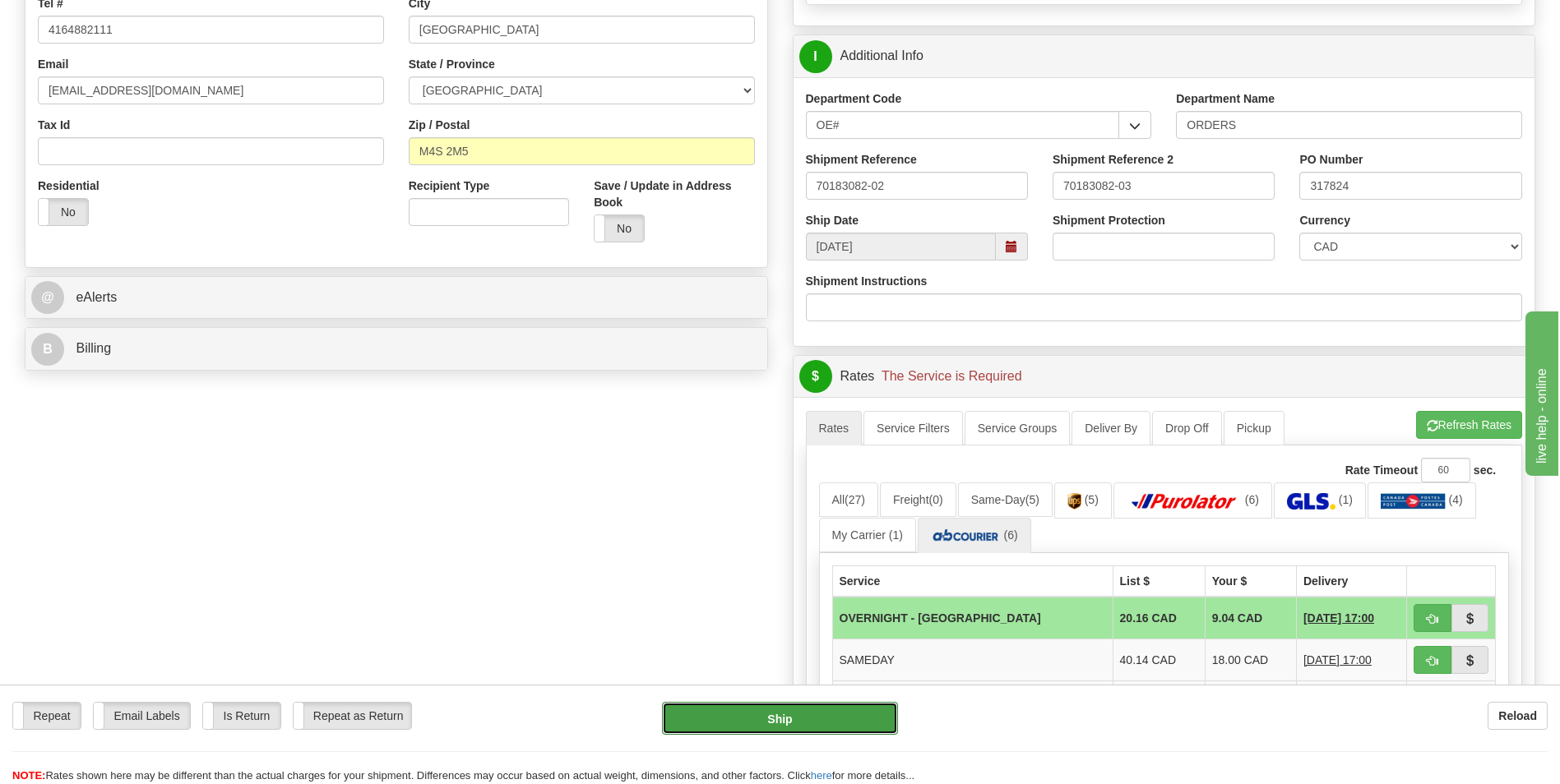
click at [817, 713] on button "Ship" at bounding box center [779, 719] width 235 height 33
type input "4"
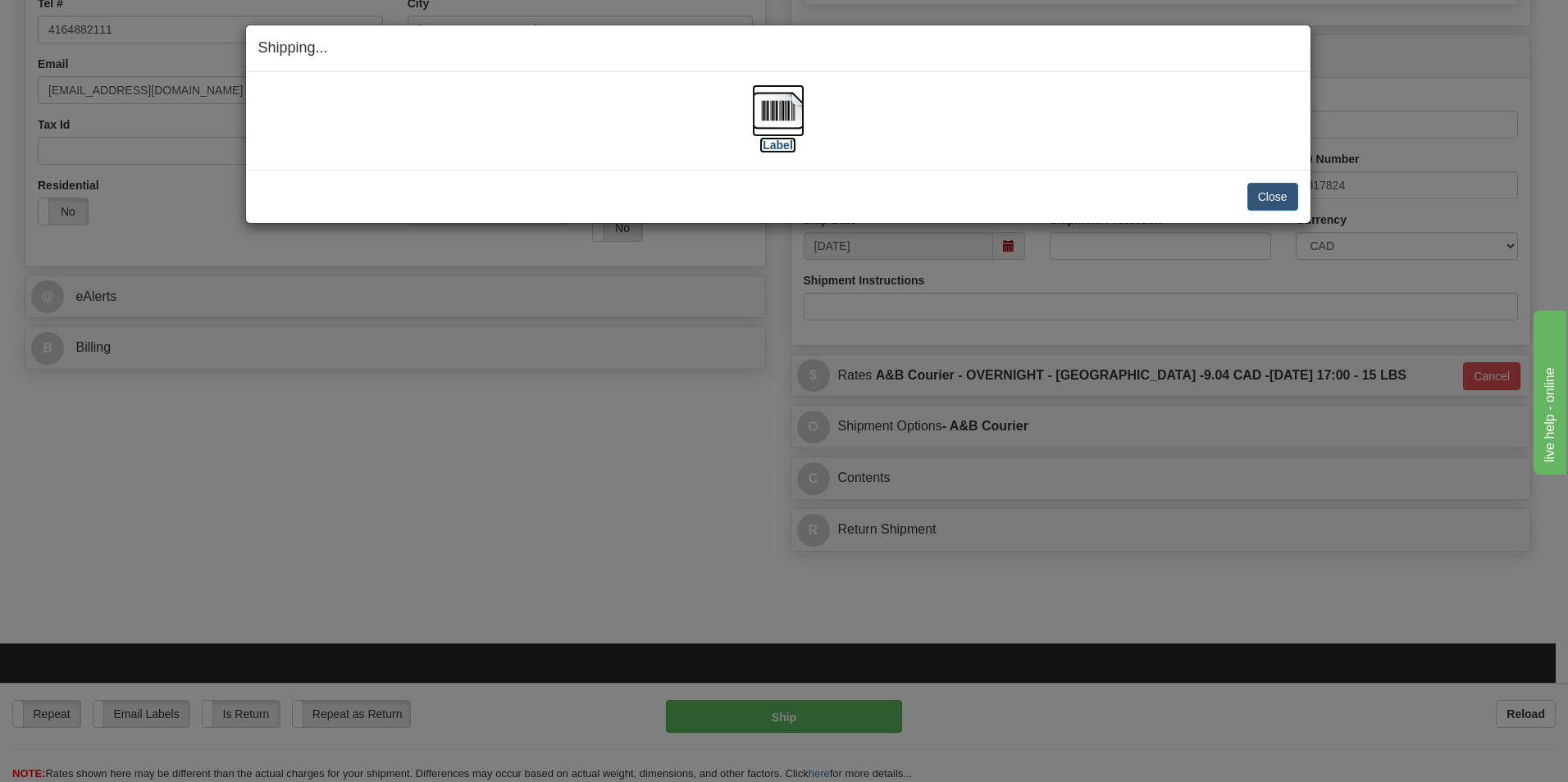
click at [785, 137] on label "[Label]" at bounding box center [778, 144] width 37 height 16
